Goal: Find specific page/section: Find specific page/section

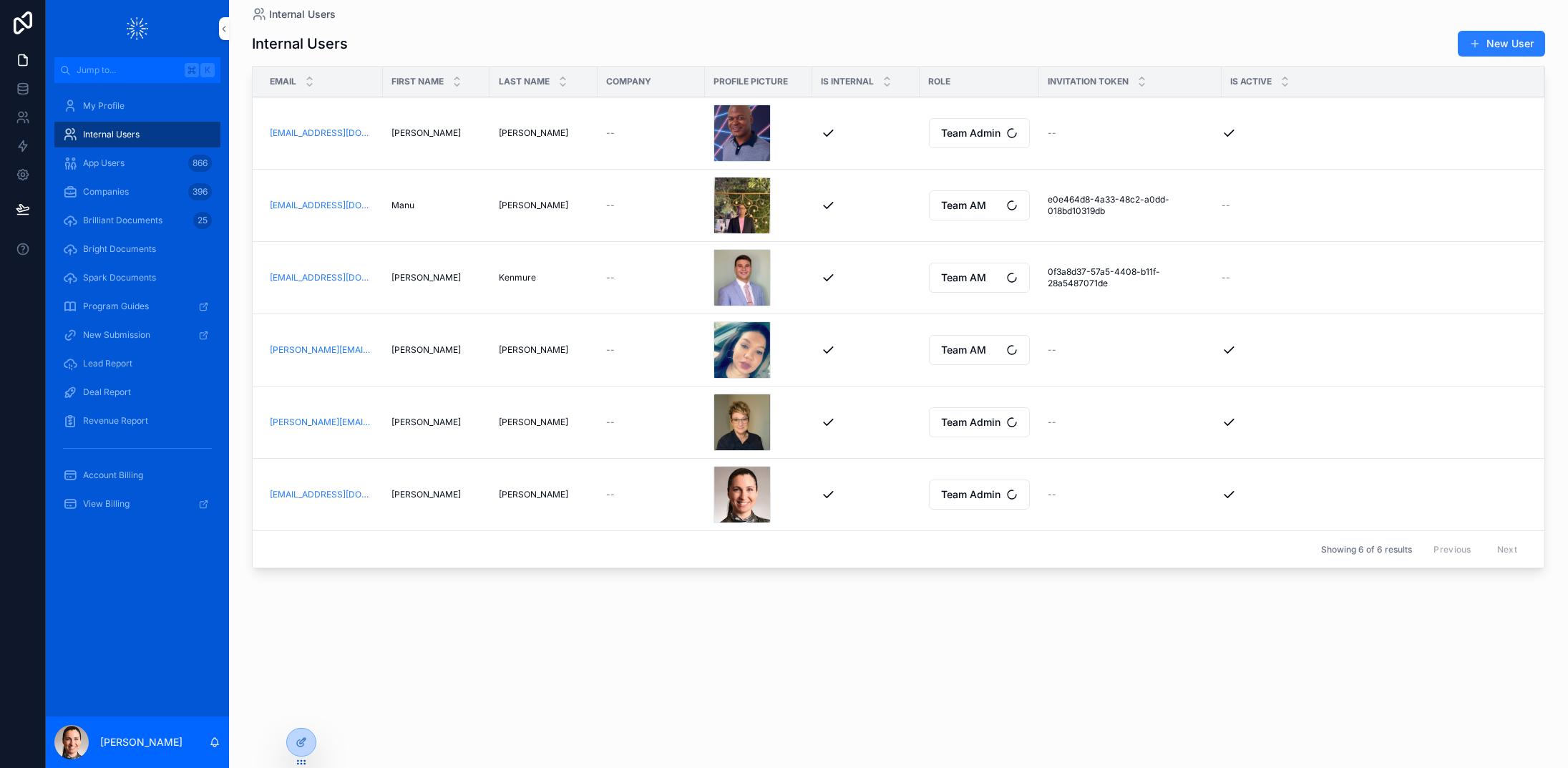
click at [88, 192] on span "Companies" at bounding box center [106, 192] width 46 height 12
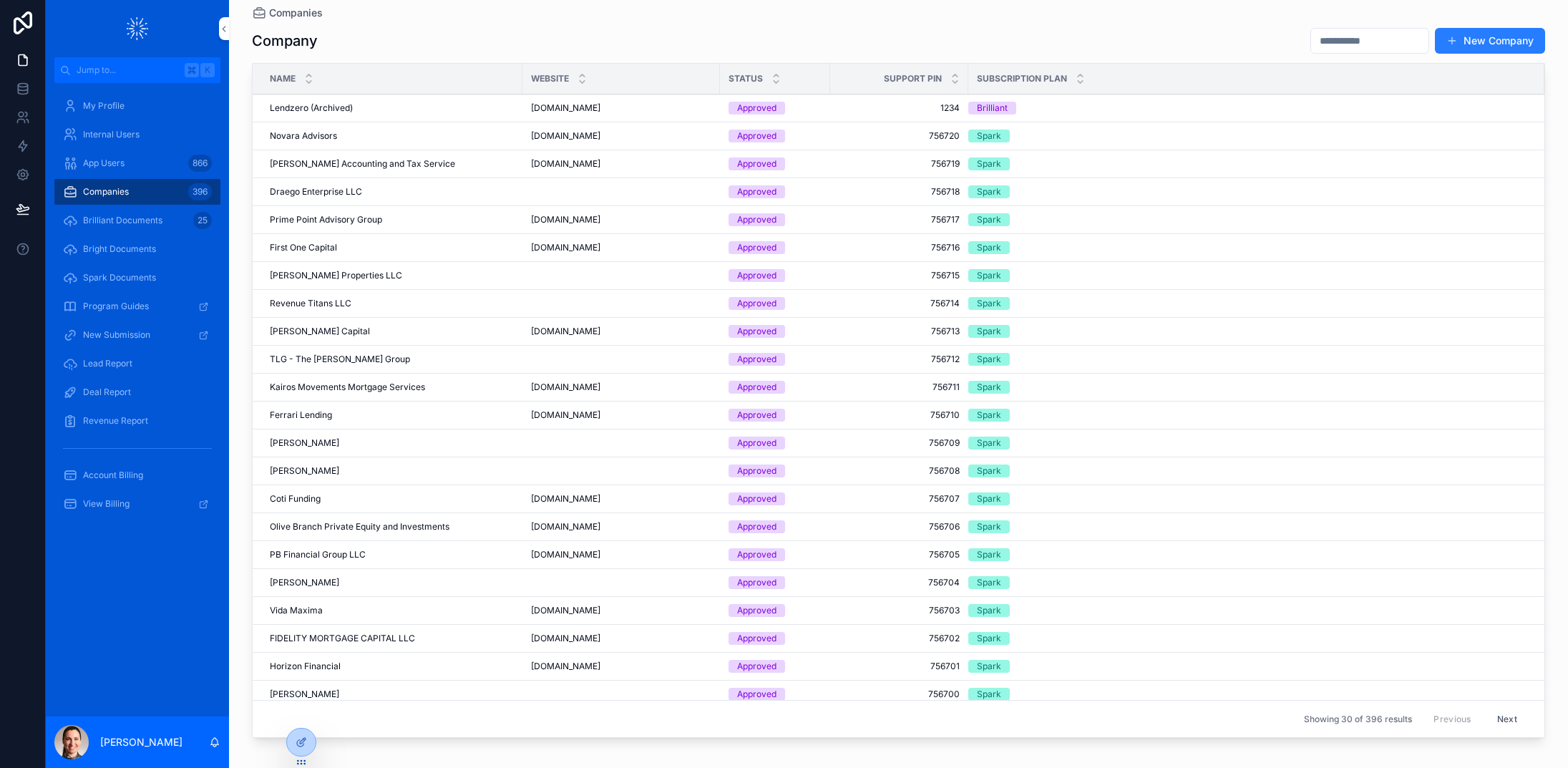
click at [1311, 35] on input "scrollable content" at bounding box center [1369, 41] width 117 height 20
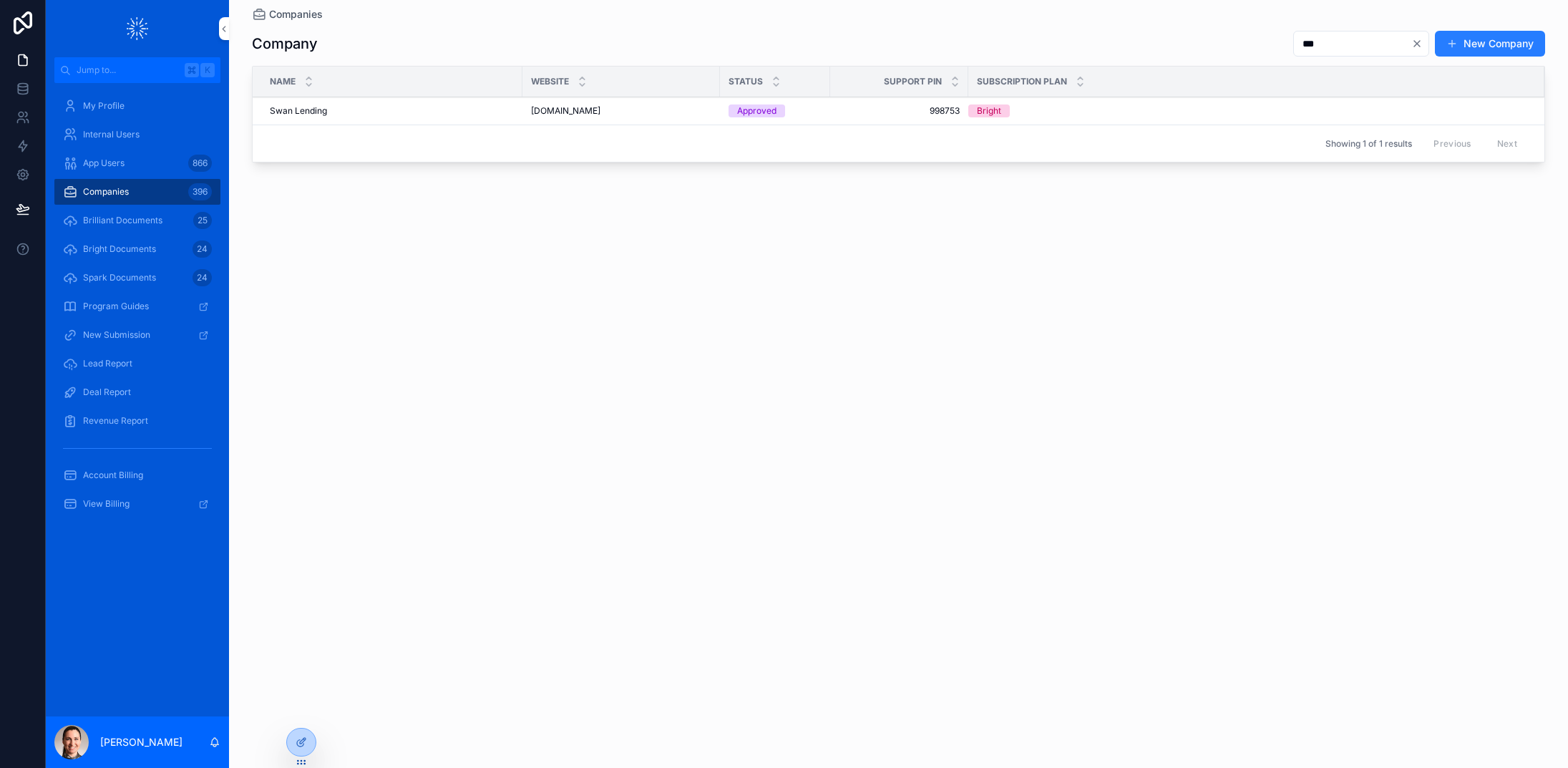
type input "***"
click at [341, 111] on div "Swan Lending Swan Lending" at bounding box center [391, 111] width 244 height 12
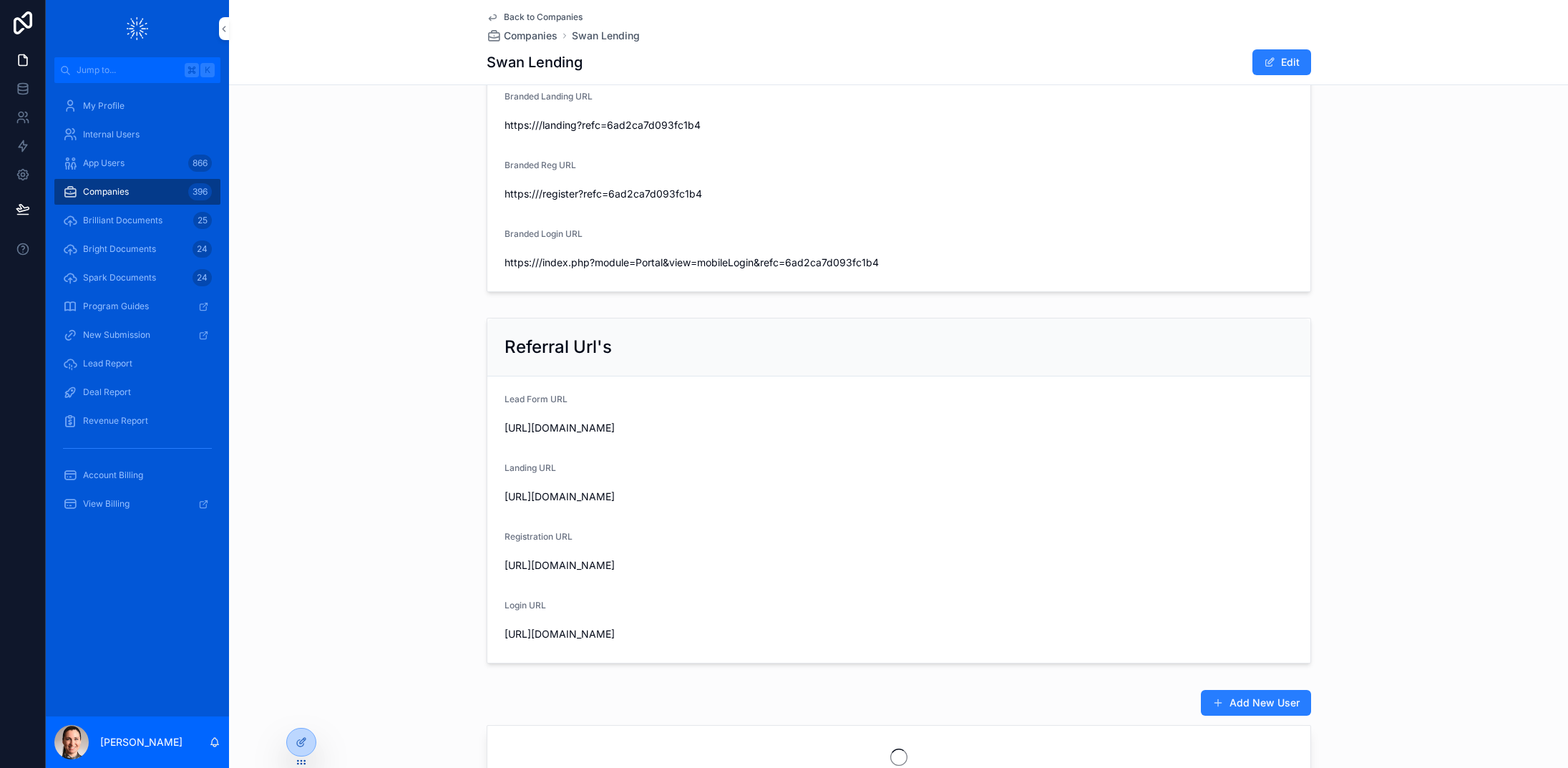
scroll to position [1047, 0]
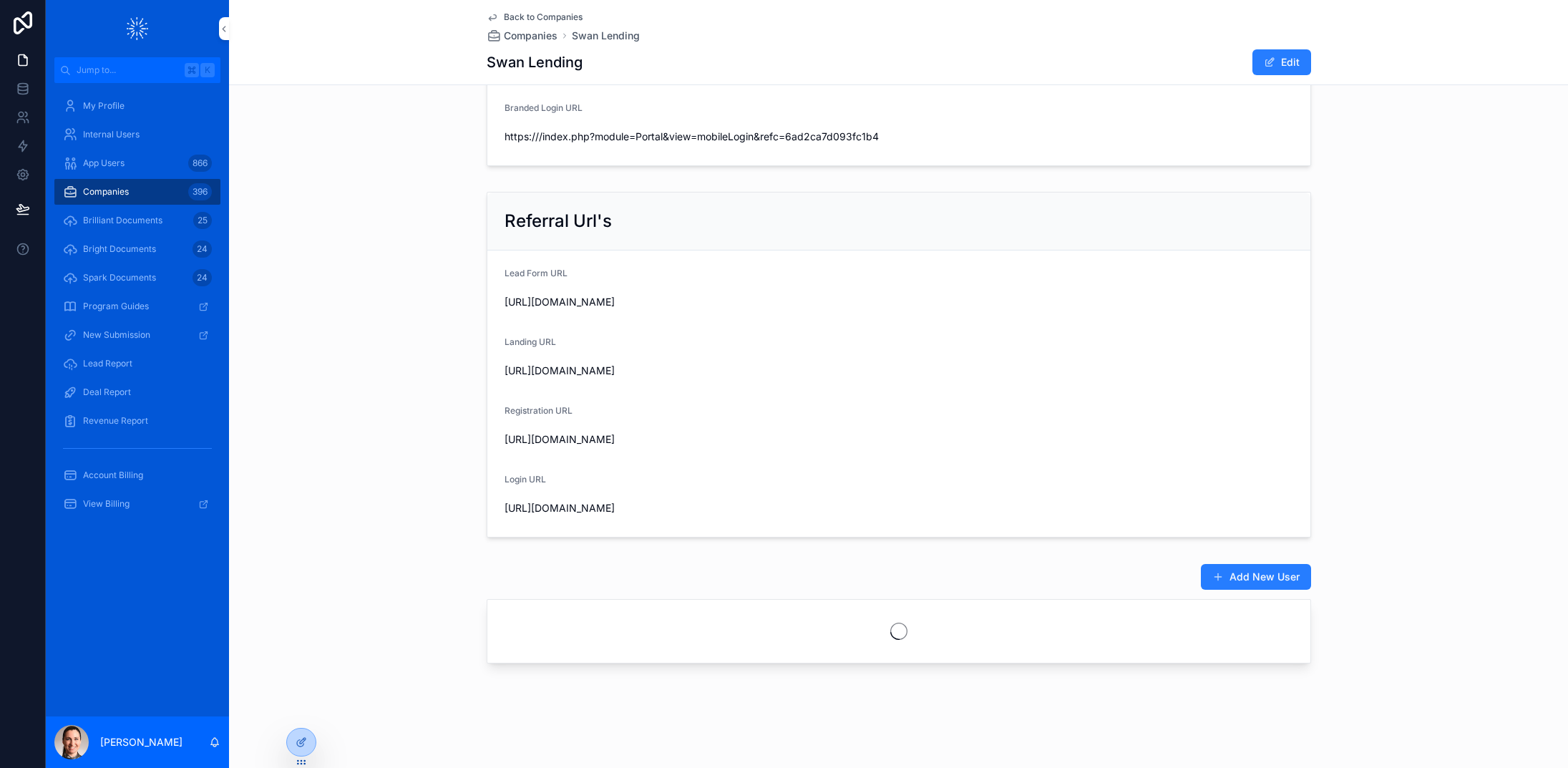
drag, startPoint x: 536, startPoint y: 300, endPoint x: 815, endPoint y: 300, distance: 279.0
click at [815, 300] on span "[URL][DOMAIN_NAME]" at bounding box center [898, 301] width 789 height 14
copy span "[URL][DOMAIN_NAME]"
